Goal: Task Accomplishment & Management: Manage account settings

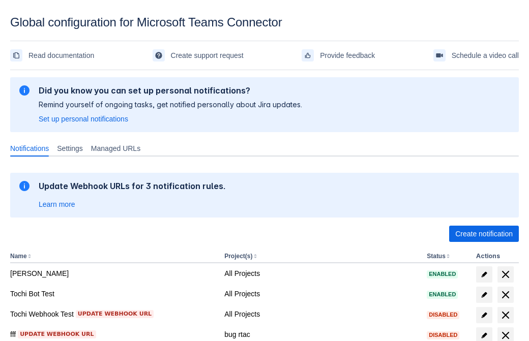
click at [484, 234] on span "Create notification" at bounding box center [484, 234] width 58 height 16
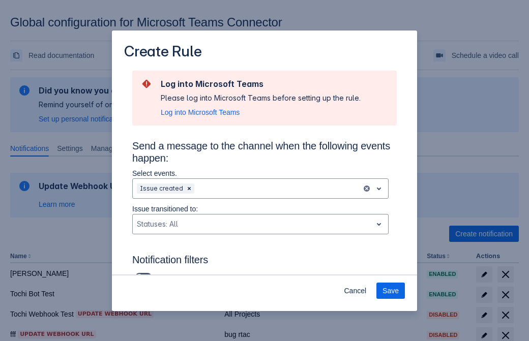
scroll to position [667, 0]
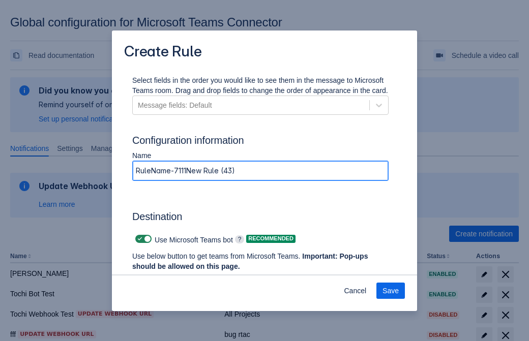
type input "RuleName-71115New Rule (43)"
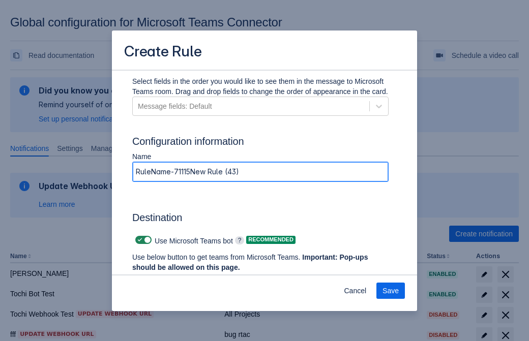
click at [189, 279] on span "Authenticate in Microsoft Teams" at bounding box center [188, 287] width 101 height 16
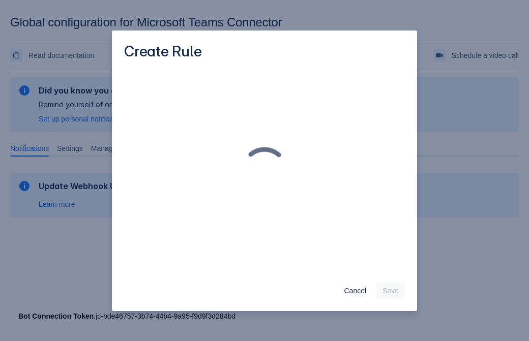
scroll to position [0, 0]
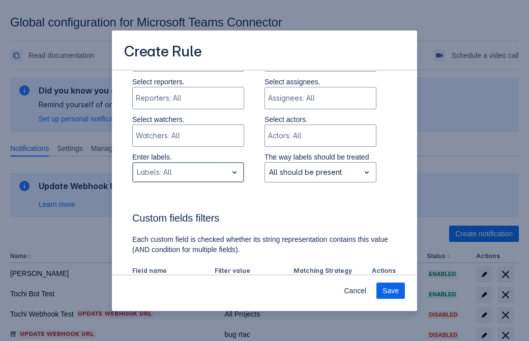
click at [188, 173] on div "Scrollable content" at bounding box center [180, 172] width 87 height 12
type input "71115_label"
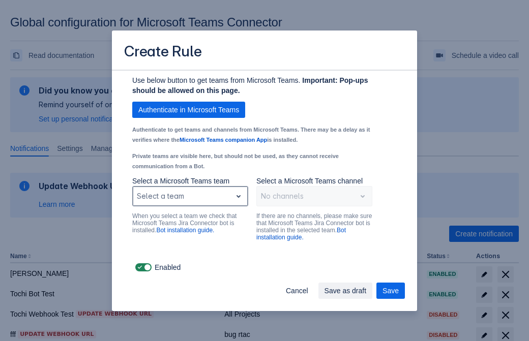
click at [190, 196] on div "Scrollable content" at bounding box center [182, 196] width 91 height 12
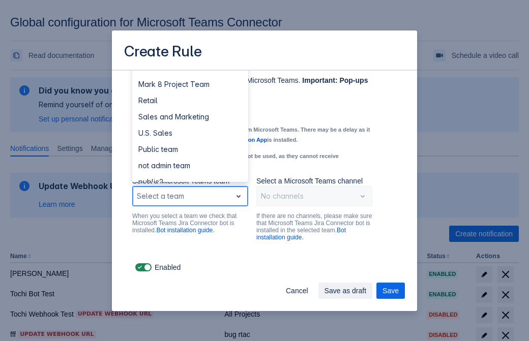
click at [190, 101] on div "Retail" at bounding box center [190, 101] width 116 height 16
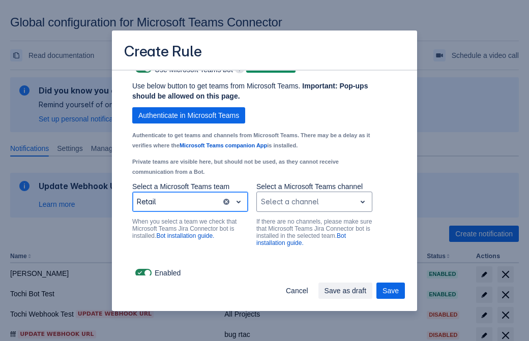
scroll to position [775, 0]
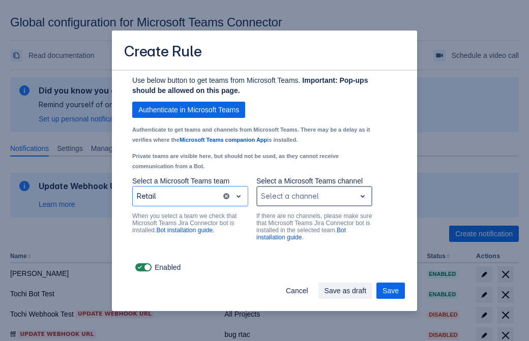
click at [314, 196] on div "Scrollable content" at bounding box center [306, 196] width 91 height 12
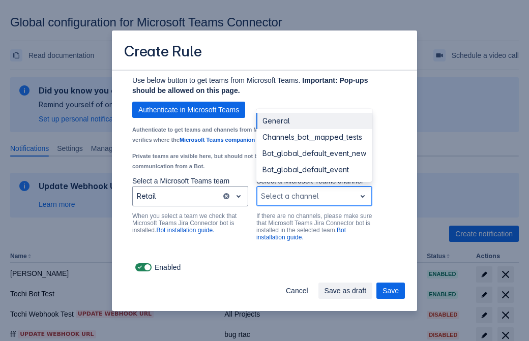
click at [314, 170] on div "Bot_global_default_event" at bounding box center [314, 170] width 116 height 16
click at [367, 291] on span "Save as draft" at bounding box center [346, 291] width 42 height 16
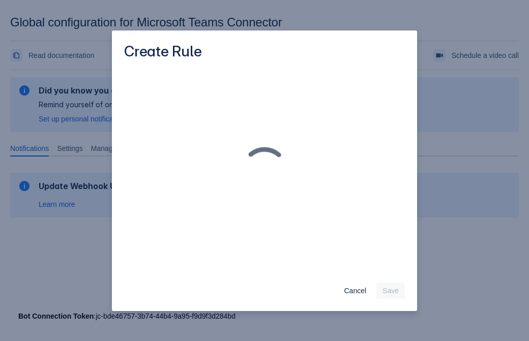
scroll to position [0, 0]
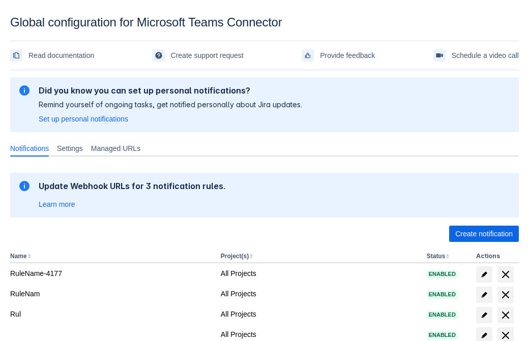
scroll to position [210, 0]
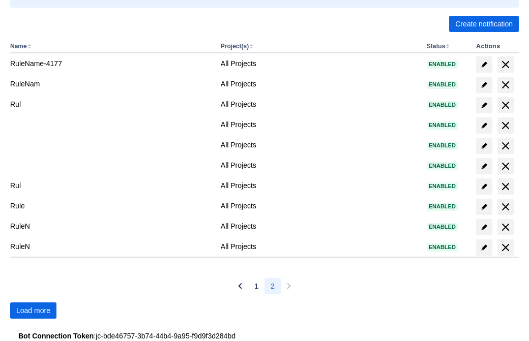
click at [33, 311] on span "Load more" at bounding box center [33, 311] width 34 height 16
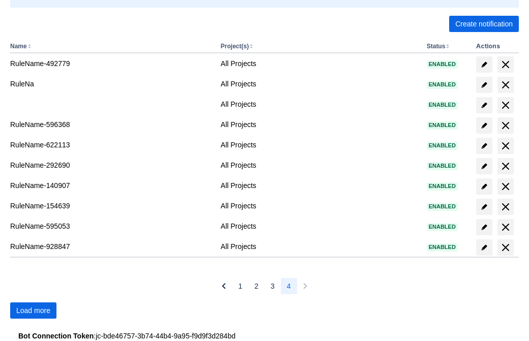
click at [33, 311] on span "Load more" at bounding box center [33, 311] width 34 height 16
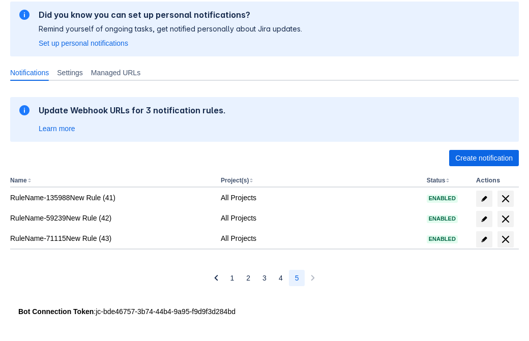
scroll to position [76, 0]
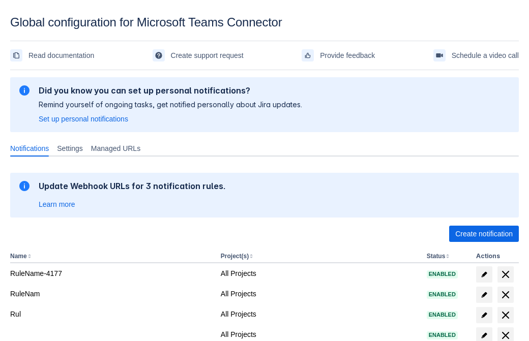
scroll to position [210, 0]
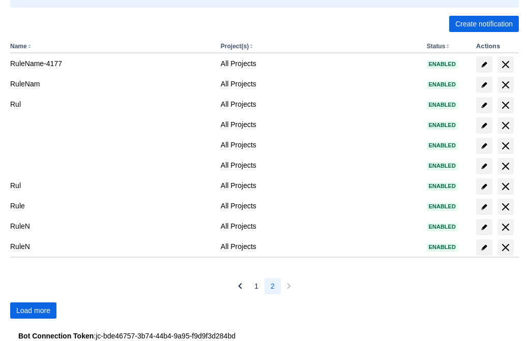
click at [33, 311] on span "Load more" at bounding box center [33, 311] width 34 height 16
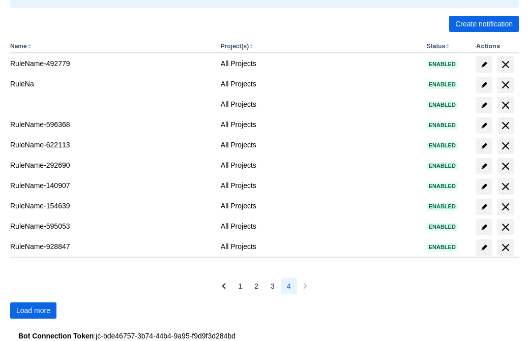
click at [33, 311] on span "Load more" at bounding box center [33, 311] width 34 height 16
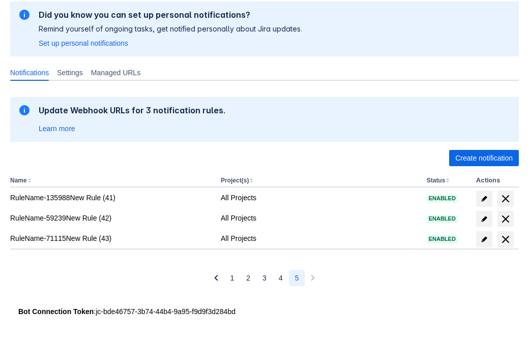
scroll to position [76, 0]
click at [505, 240] on span "delete" at bounding box center [506, 240] width 12 height 12
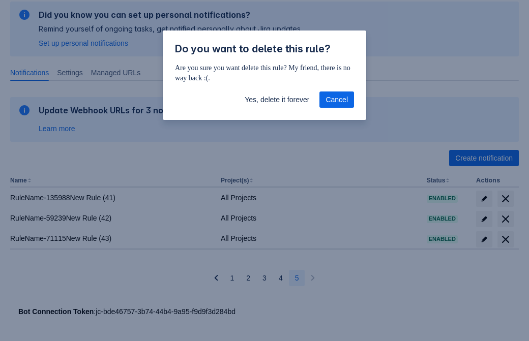
click at [277, 100] on span "Yes, delete it forever" at bounding box center [277, 100] width 65 height 16
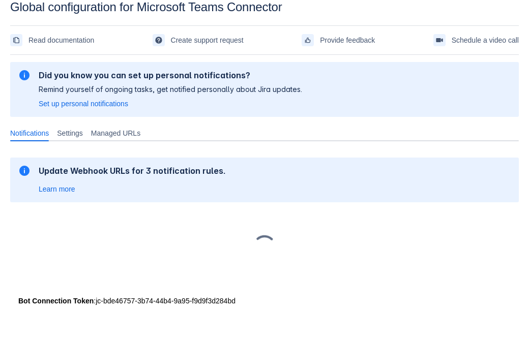
scroll to position [15, 0]
